Goal: Transaction & Acquisition: Purchase product/service

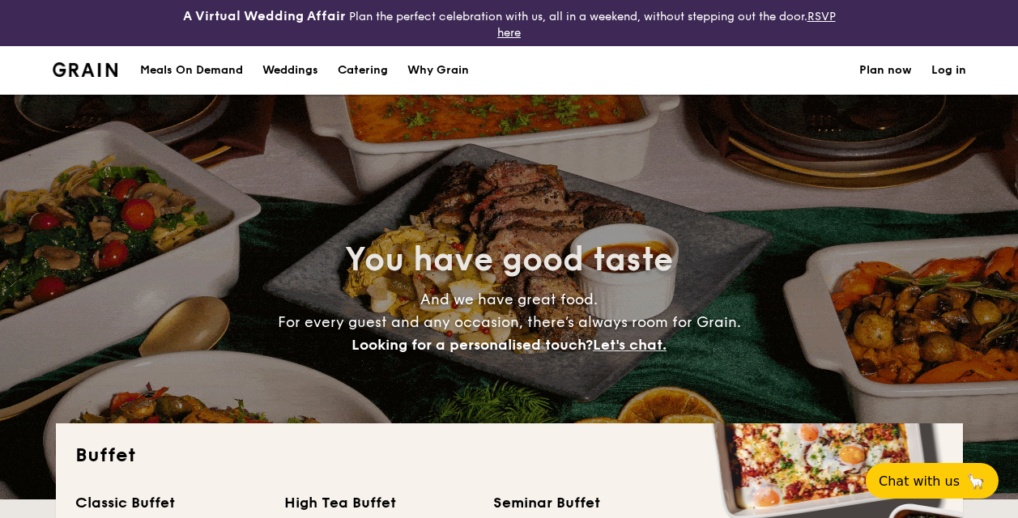
select select
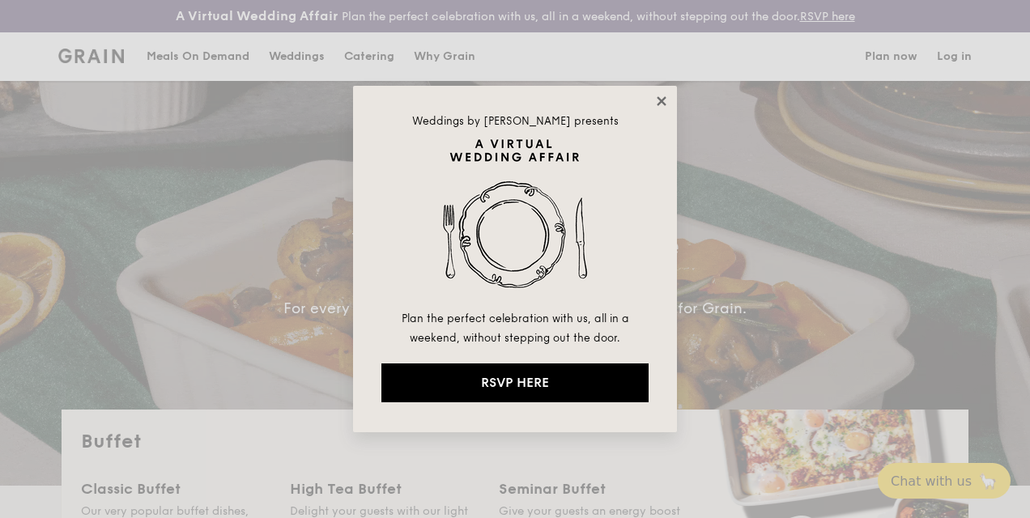
click at [657, 105] on icon at bounding box center [661, 101] width 15 height 15
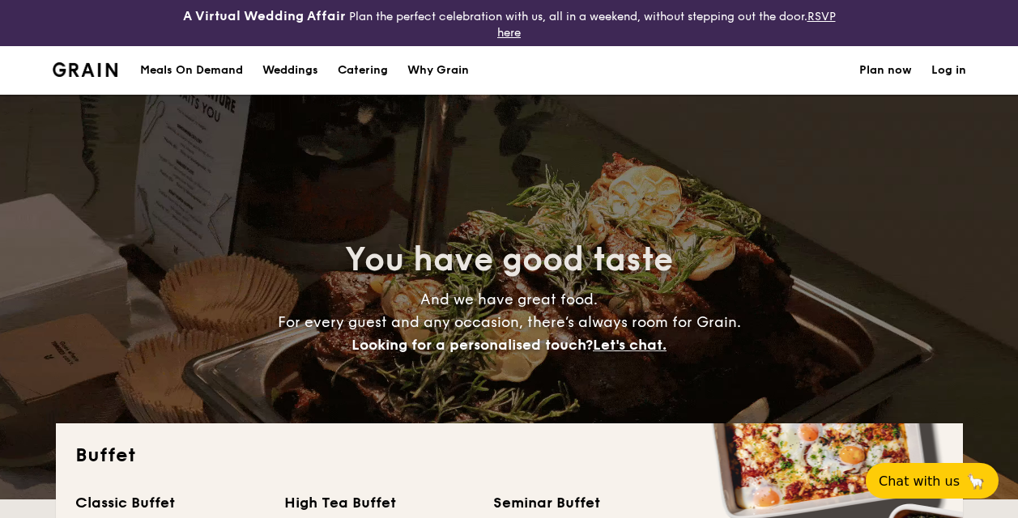
click at [73, 71] on img at bounding box center [86, 69] width 66 height 15
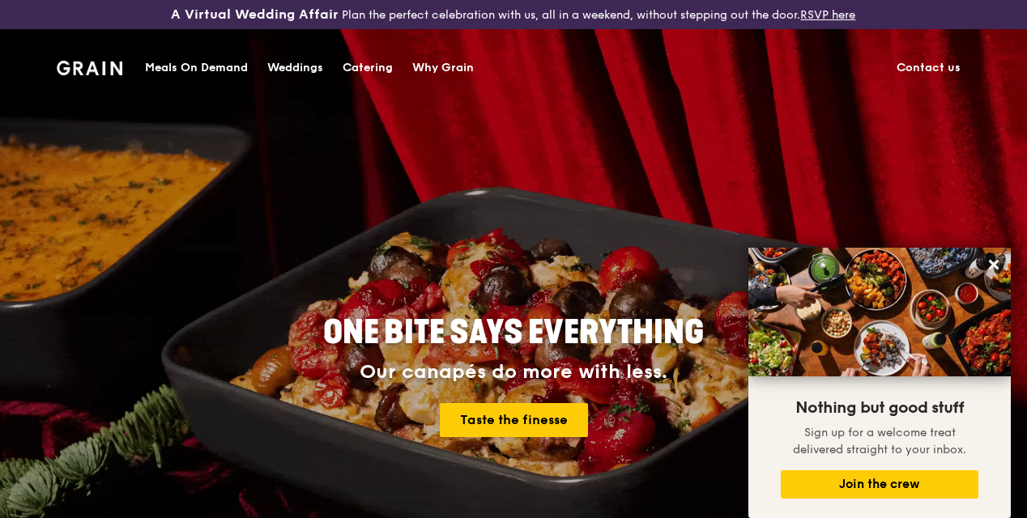
click at [368, 65] on div "Catering" at bounding box center [367, 68] width 50 height 49
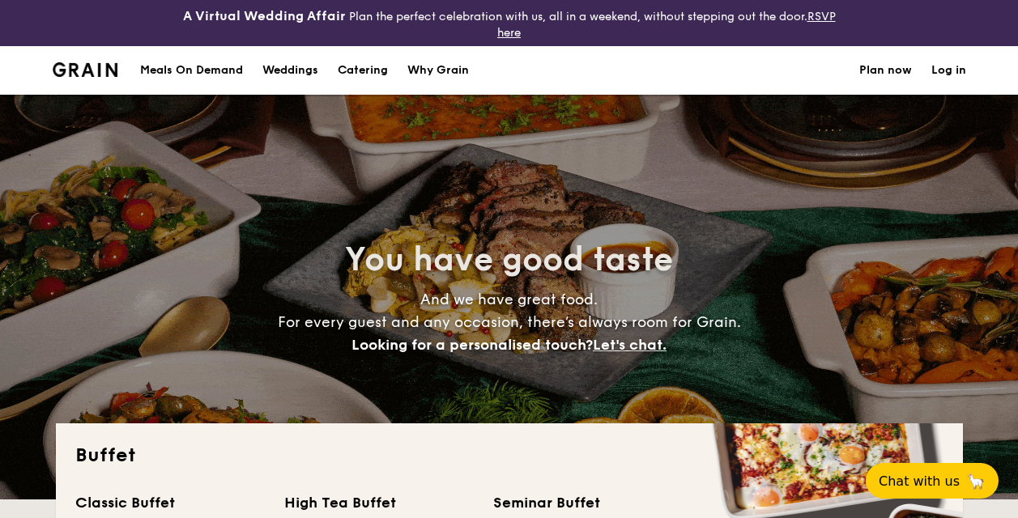
select select
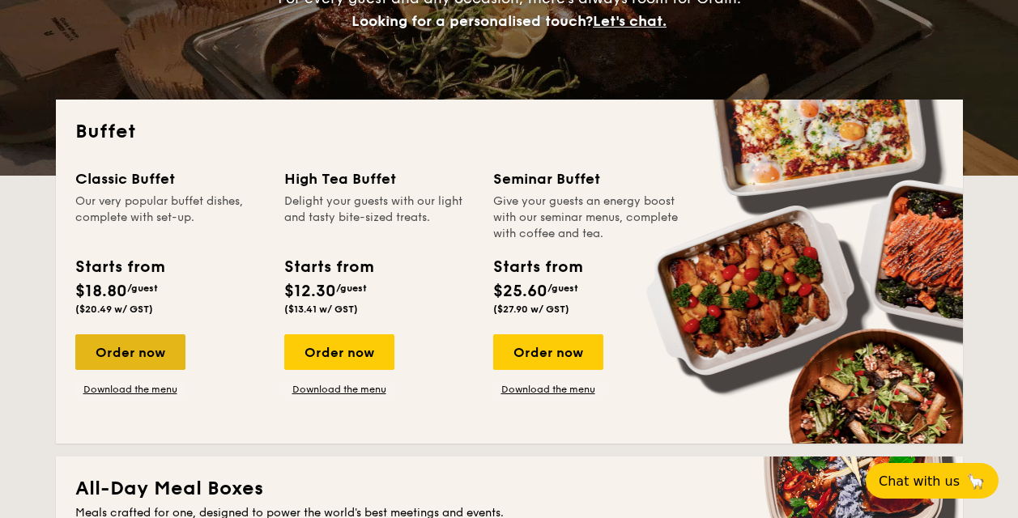
click at [142, 356] on div "Order now" at bounding box center [130, 352] width 110 height 36
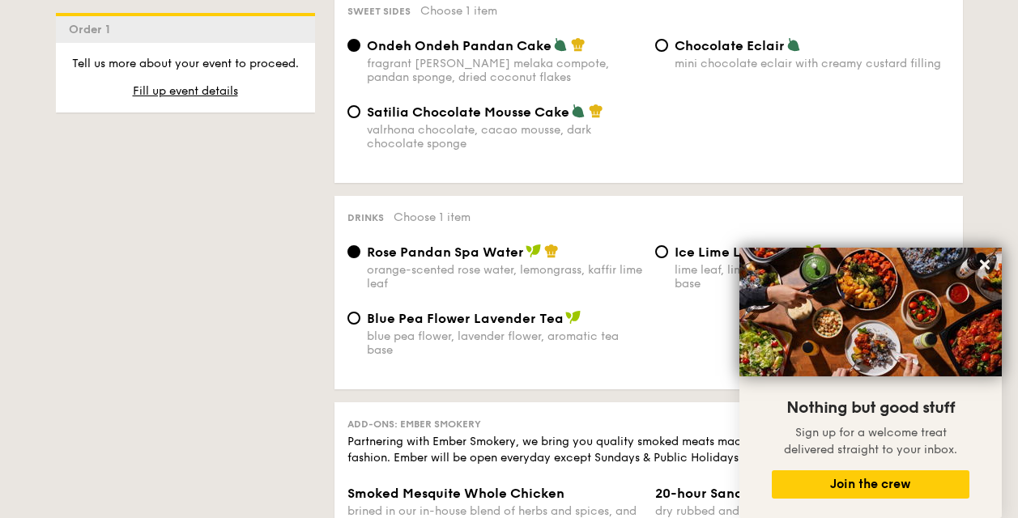
scroll to position [1478, 0]
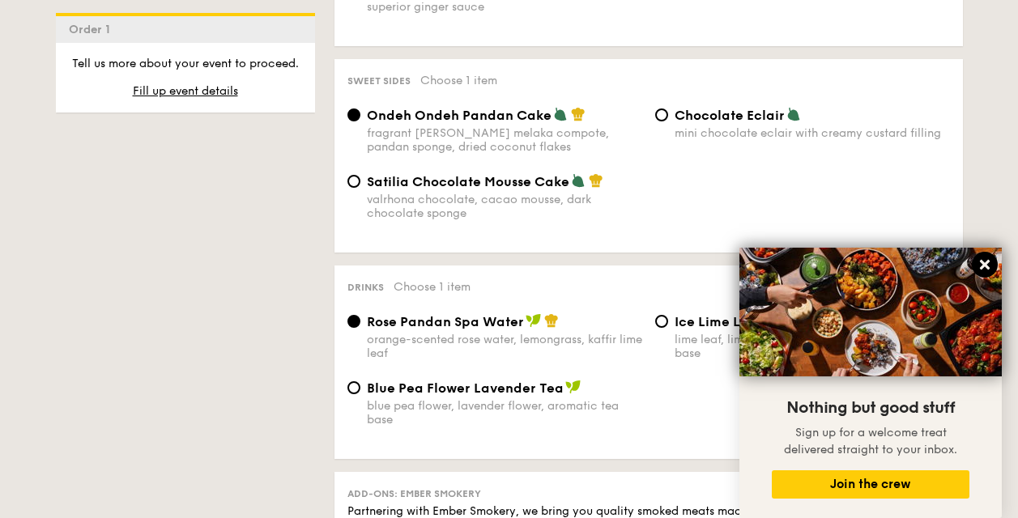
click at [991, 260] on button at bounding box center [985, 265] width 26 height 26
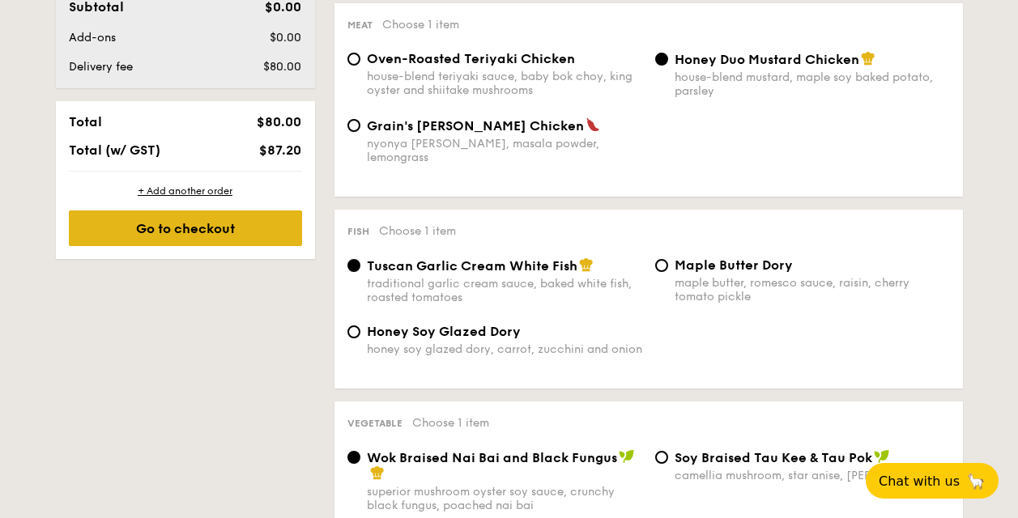
scroll to position [590, 0]
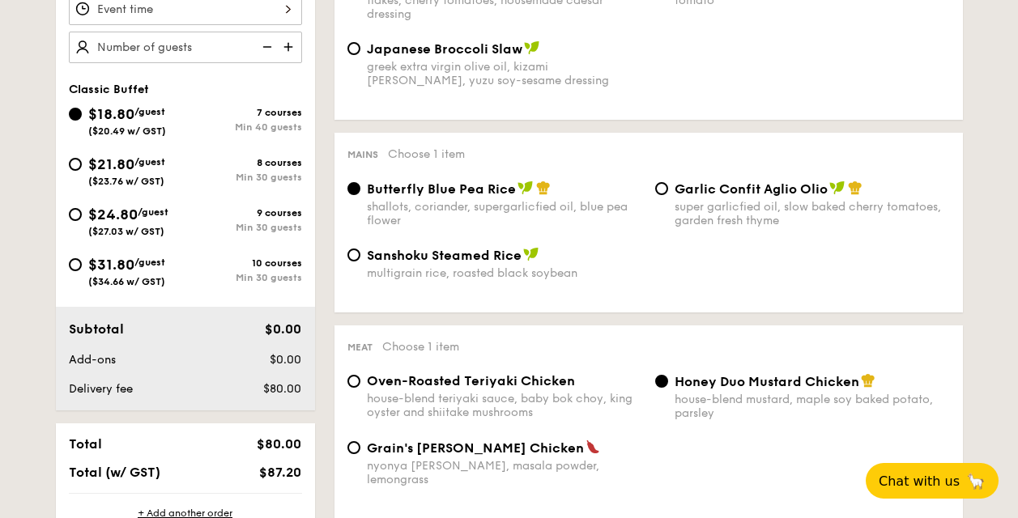
click at [91, 211] on span "$24.80" at bounding box center [112, 215] width 49 height 18
click at [82, 211] on input "$24.80 /guest ($27.03 w/ GST) 9 courses Min 30 guests" at bounding box center [75, 214] width 13 height 13
radio input "true"
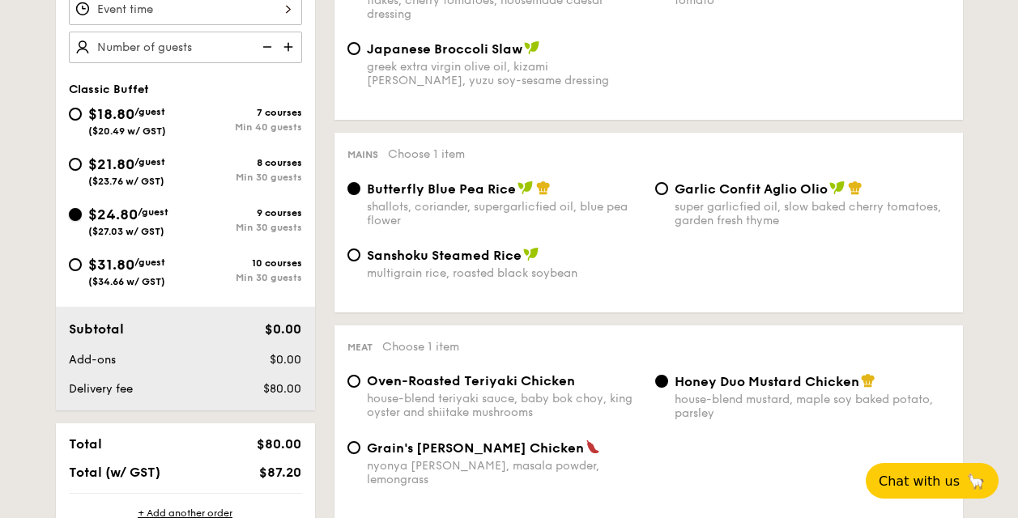
radio input "true"
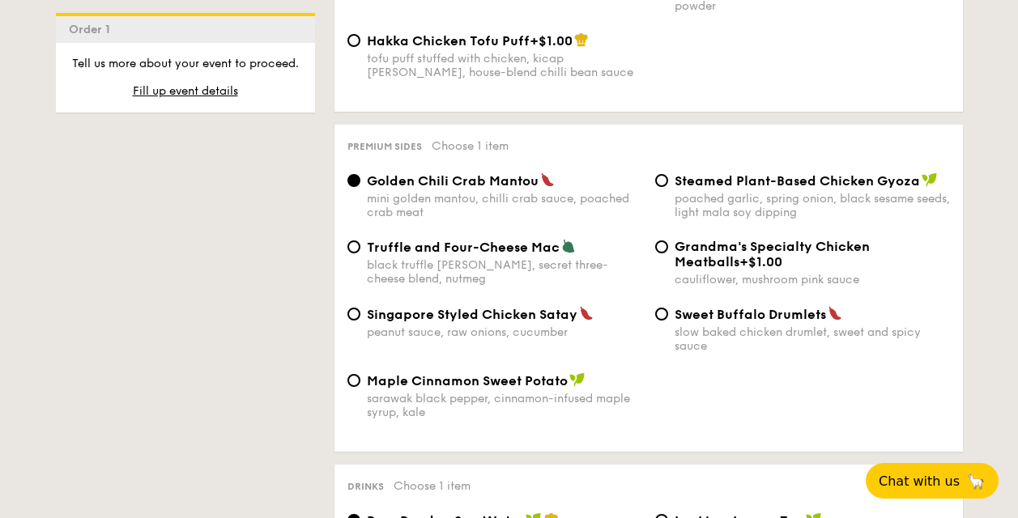
scroll to position [3083, 0]
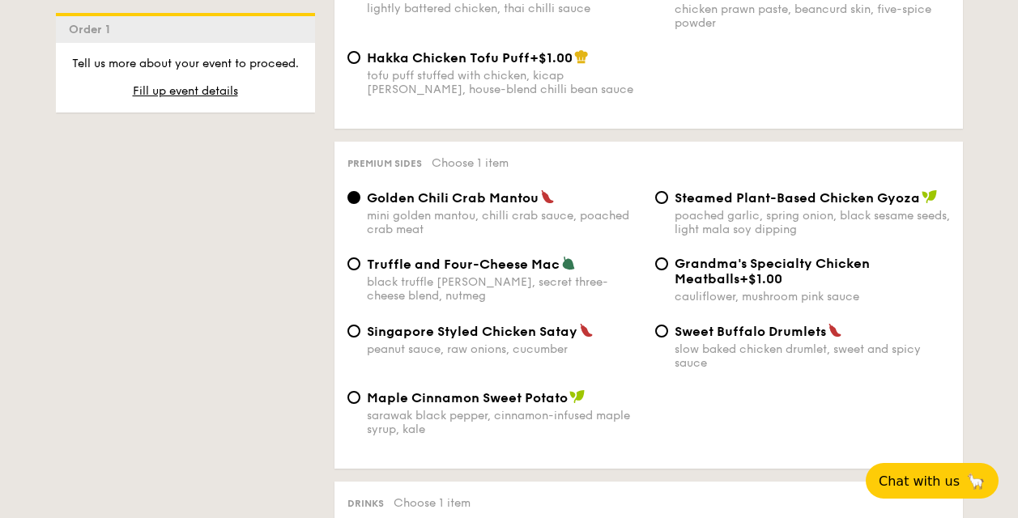
drag, startPoint x: 1022, startPoint y: 134, endPoint x: 1029, endPoint y: 359, distance: 226.0
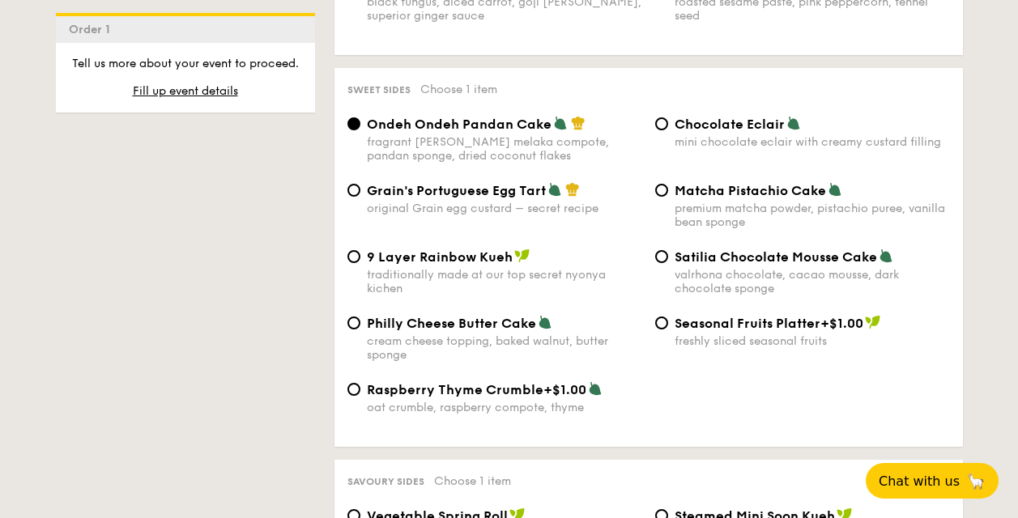
scroll to position [540, 0]
